Goal: Task Accomplishment & Management: Use online tool/utility

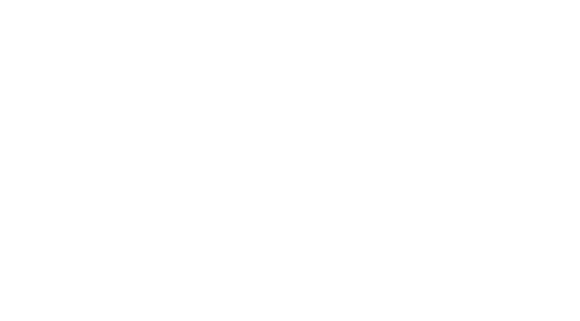
click at [564, 2] on div at bounding box center [290, 160] width 580 height 321
